Goal: Use online tool/utility: Utilize a website feature to perform a specific function

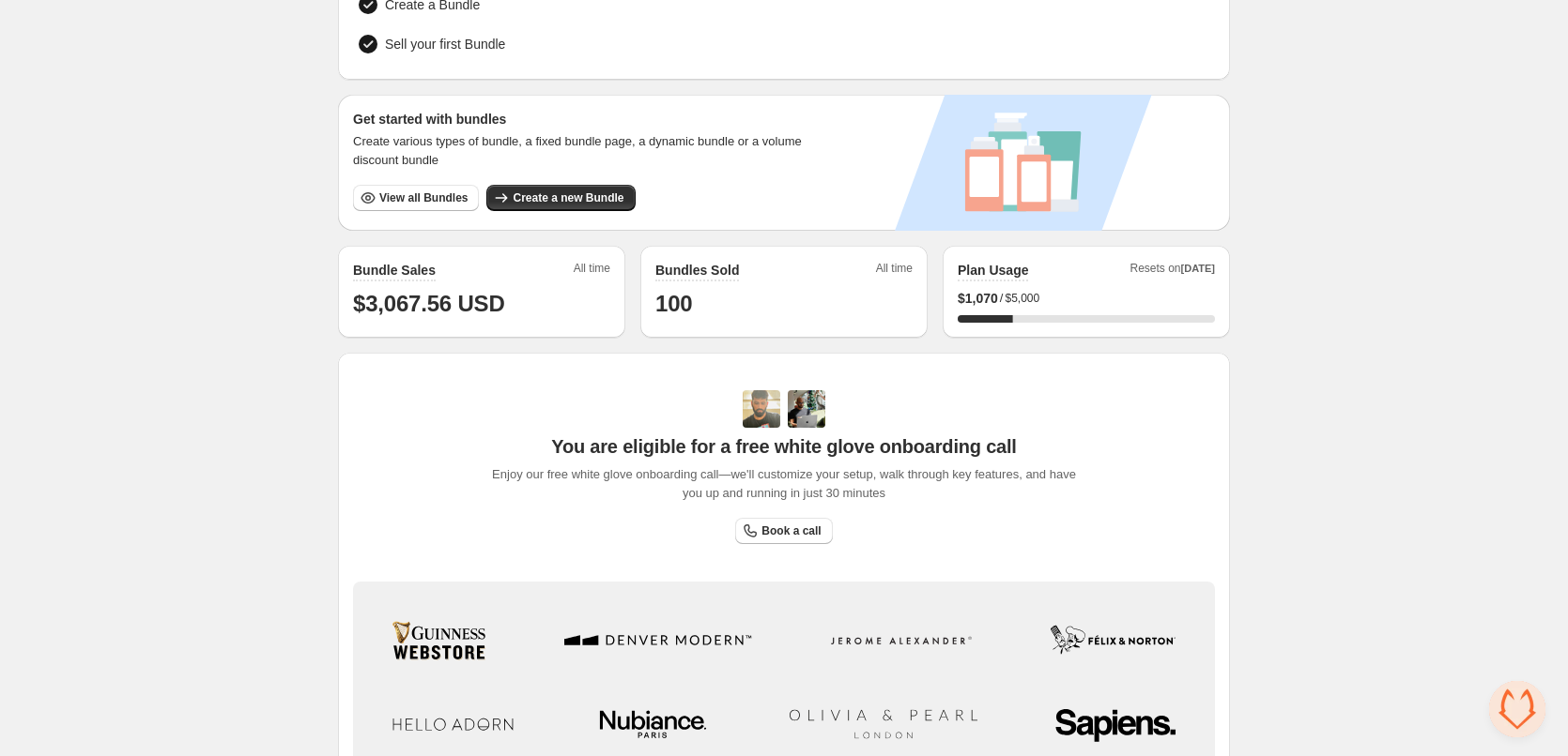
scroll to position [262, 0]
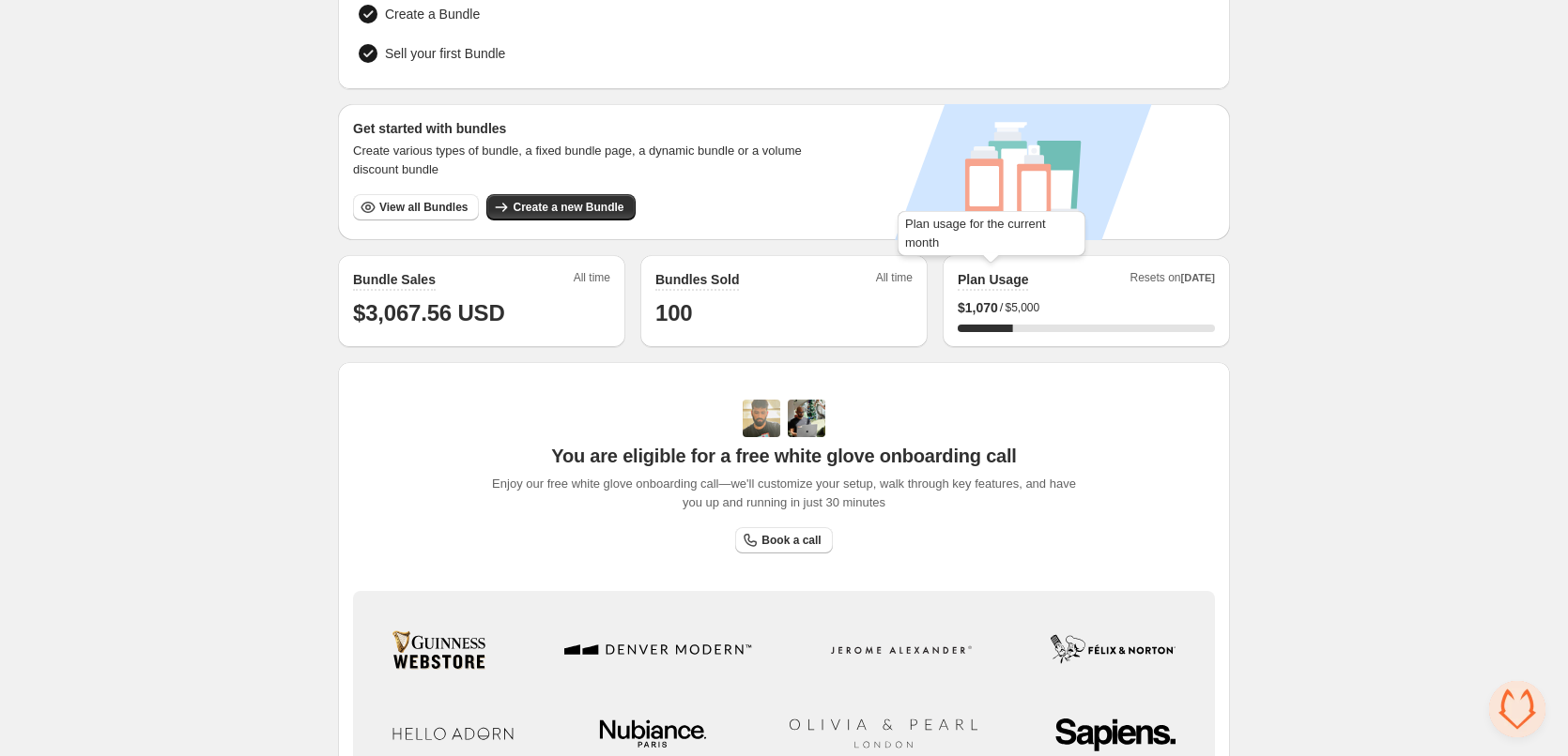
click at [992, 284] on h2 "Plan Usage" at bounding box center [992, 279] width 71 height 18
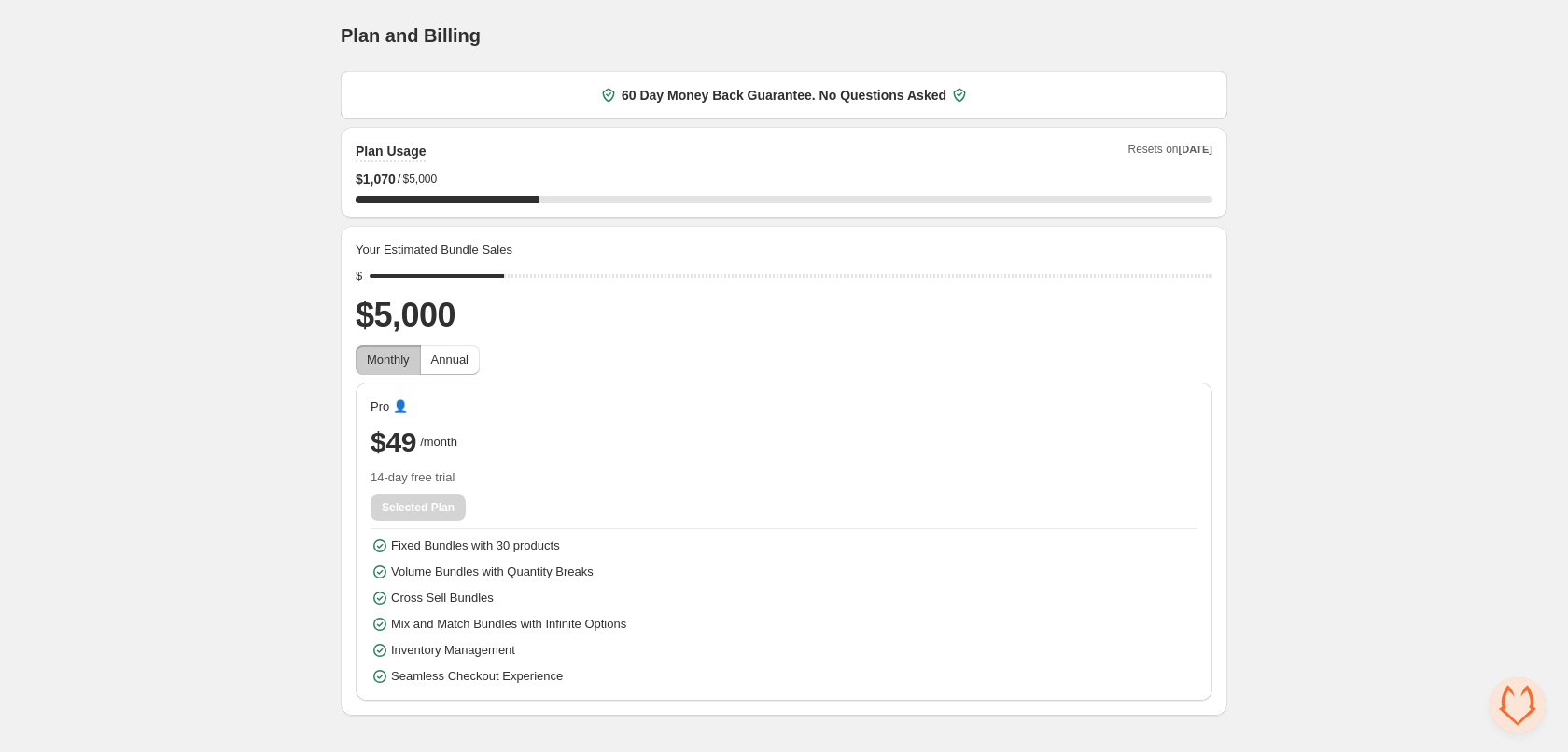
scroll to position [752, 0]
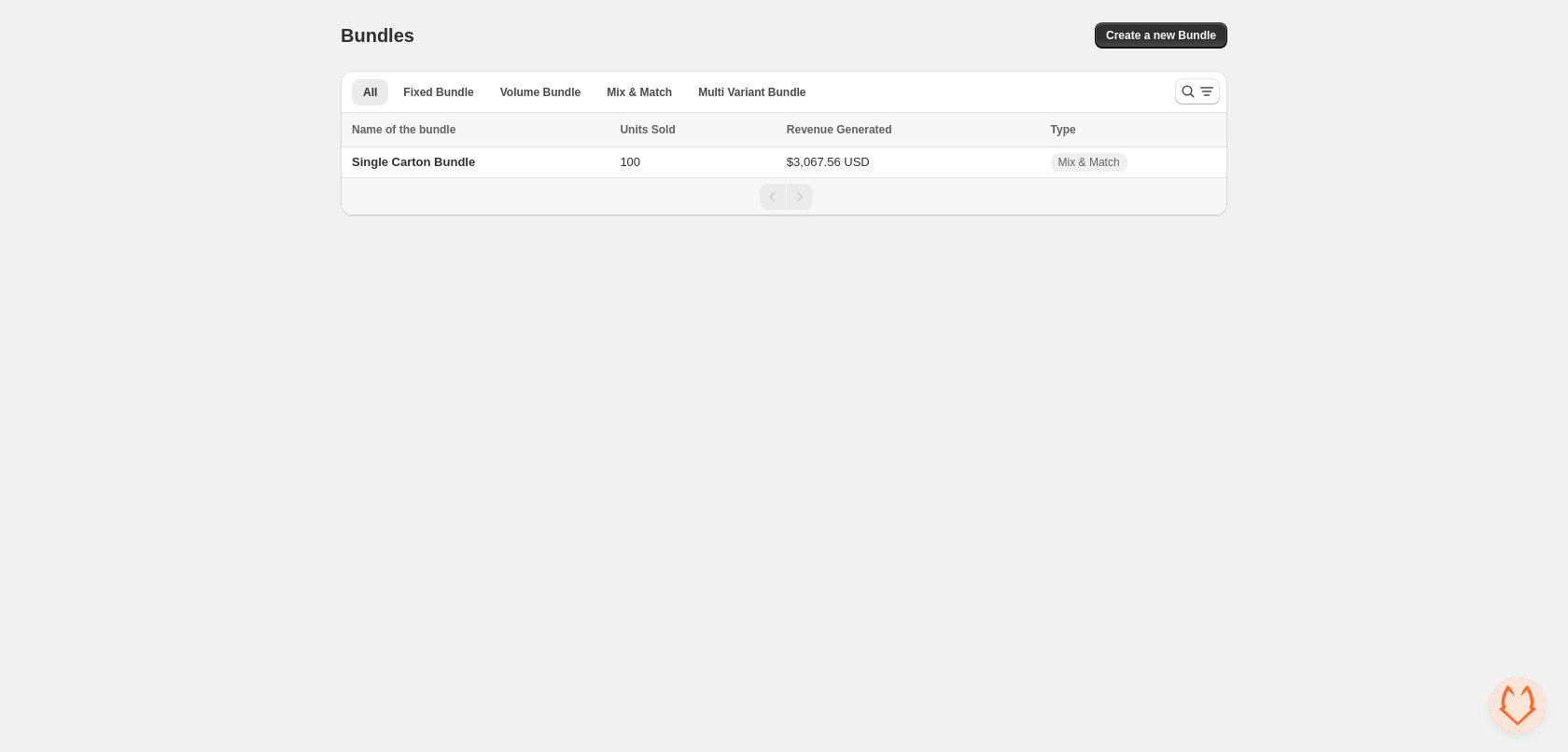
scroll to position [752, 0]
click at [359, 158] on span "Single Carton Bundle" at bounding box center [414, 161] width 124 height 14
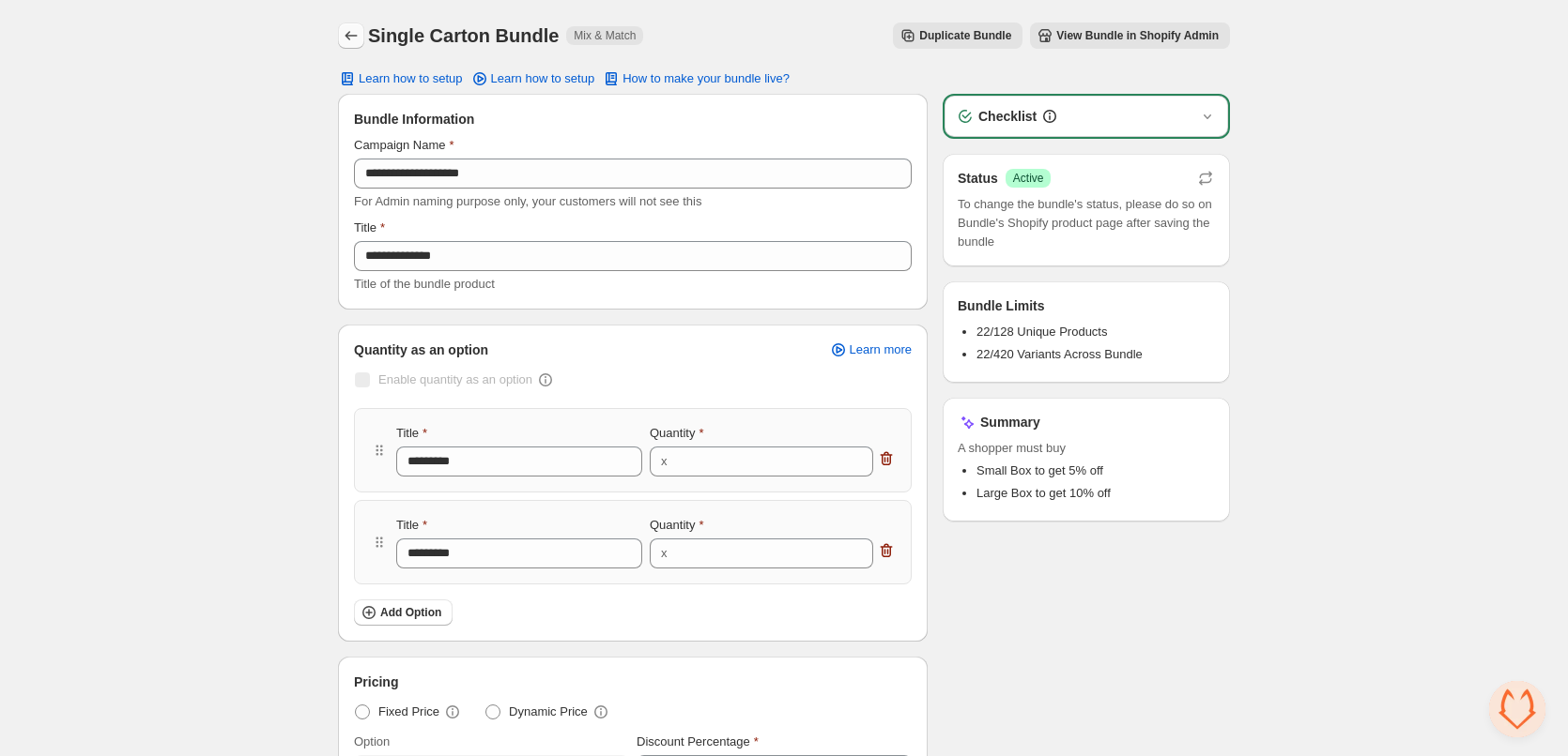
click at [354, 35] on icon "Back" at bounding box center [350, 35] width 18 height 18
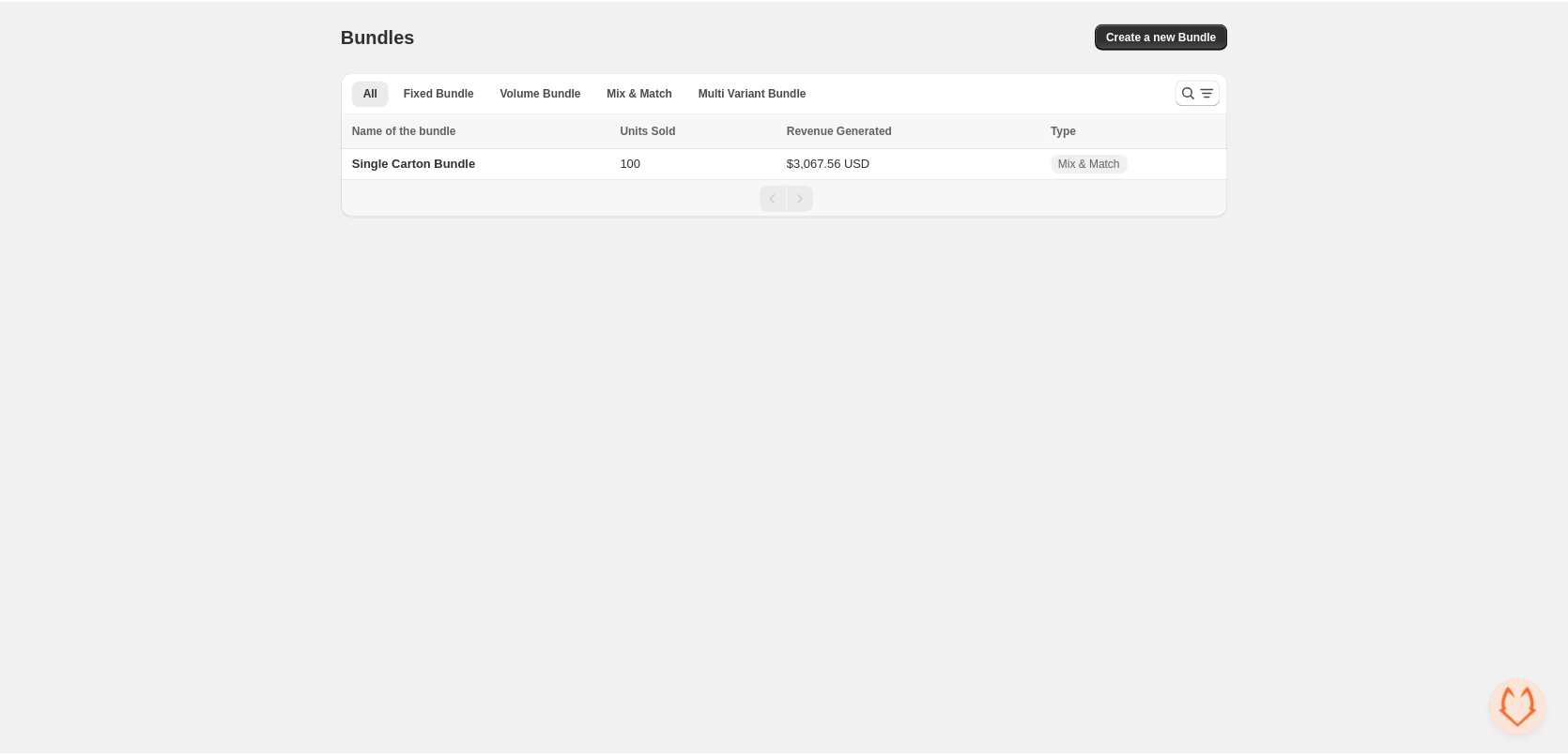
scroll to position [756, 0]
